Goal: Check status: Check status

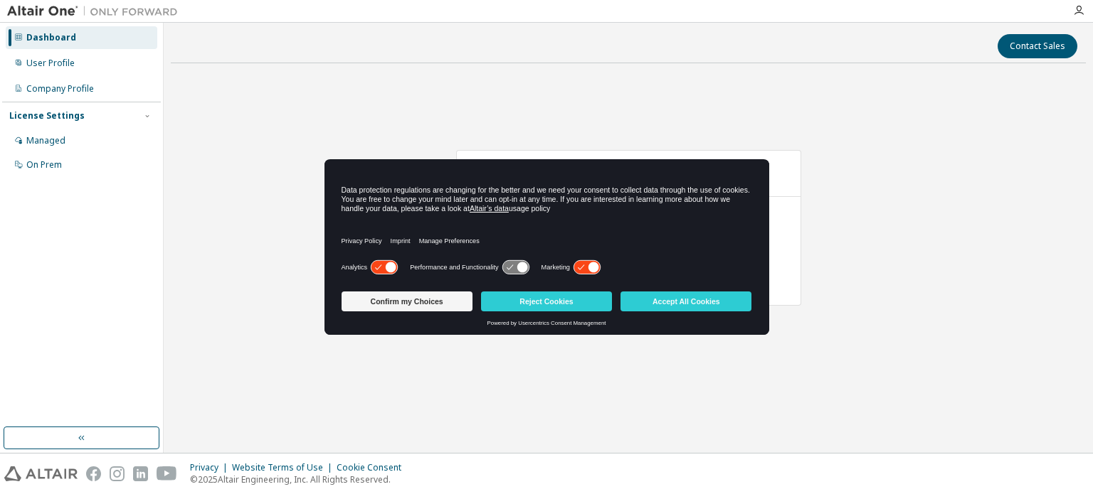
click at [918, 158] on div "AU Mechanical Engineer Expires on March 31, 2026 UTC 188 of 248 ALTAIR UNITS US…" at bounding box center [628, 236] width 915 height 322
click at [438, 300] on button "Confirm my Choices" at bounding box center [406, 302] width 131 height 20
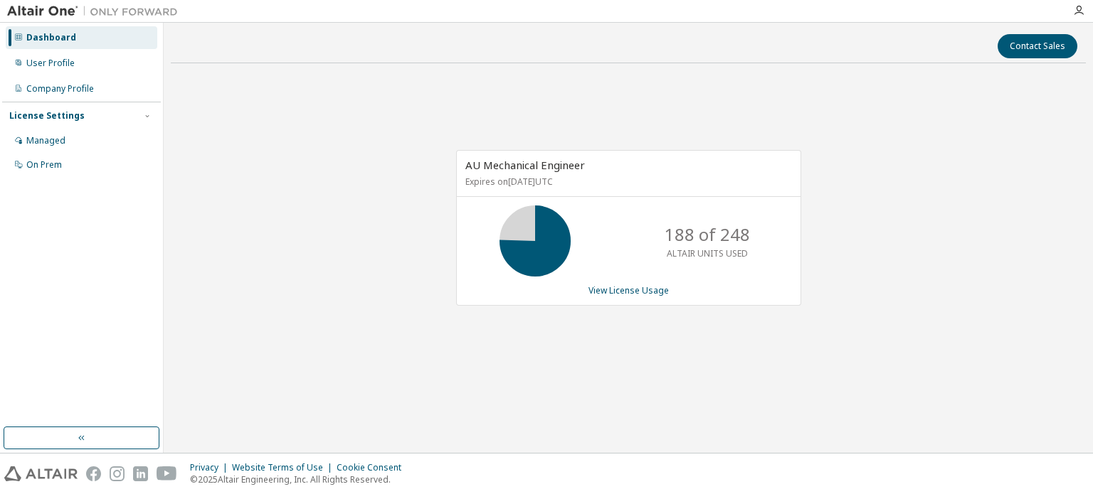
click at [835, 134] on div "AU Mechanical Engineer Expires on March 31, 2026 UTC 188 of 248 ALTAIR UNITS US…" at bounding box center [628, 236] width 915 height 322
click at [914, 218] on div "AU Mechanical Engineer Expires on March 31, 2026 UTC 188 of 248 ALTAIR UNITS US…" at bounding box center [628, 236] width 915 height 322
drag, startPoint x: 293, startPoint y: 327, endPoint x: 293, endPoint y: 335, distance: 8.5
click at [293, 332] on div "AU Mechanical Engineer Expires on March 31, 2026 UTC 188 of 248 ALTAIR UNITS US…" at bounding box center [628, 236] width 915 height 322
drag, startPoint x: 324, startPoint y: 318, endPoint x: 349, endPoint y: 408, distance: 93.2
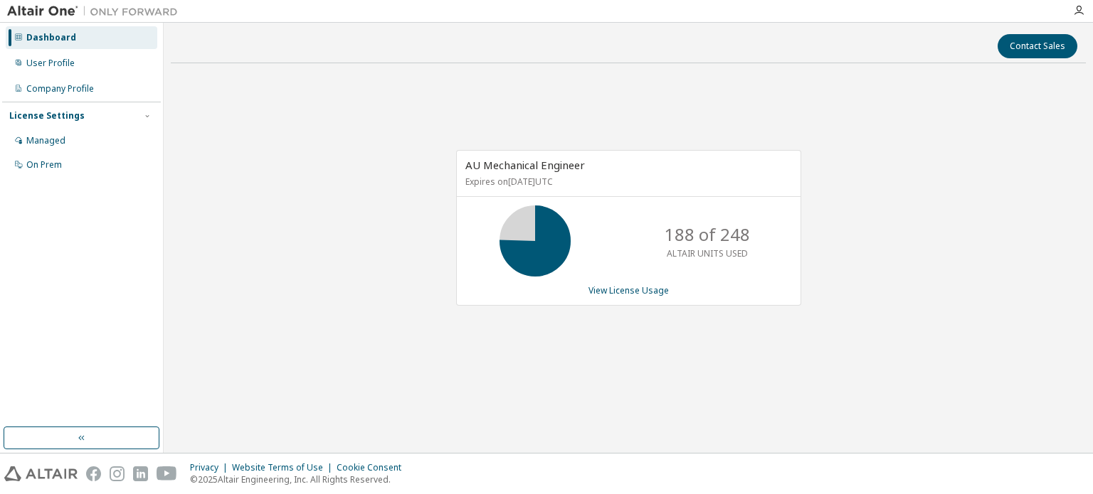
click at [324, 319] on div "AU Mechanical Engineer Expires on March 31, 2026 UTC 188 of 248 ALTAIR UNITS US…" at bounding box center [628, 236] width 915 height 322
drag, startPoint x: 902, startPoint y: 272, endPoint x: 916, endPoint y: 235, distance: 39.0
click at [902, 271] on div "AU Mechanical Engineer Expires on March 31, 2026 UTC 188 of 248 ALTAIR UNITS US…" at bounding box center [628, 236] width 915 height 322
click at [884, 314] on div "AU Mechanical Engineer Expires on March 31, 2026 UTC 188 of 248 ALTAIR UNITS US…" at bounding box center [628, 236] width 915 height 322
